Goal: Task Accomplishment & Management: Manage account settings

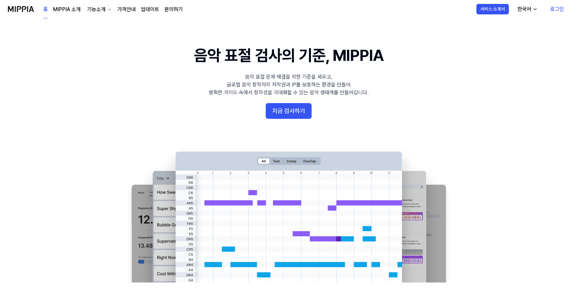
click at [560, 8] on link "로그인" at bounding box center [557, 9] width 24 height 18
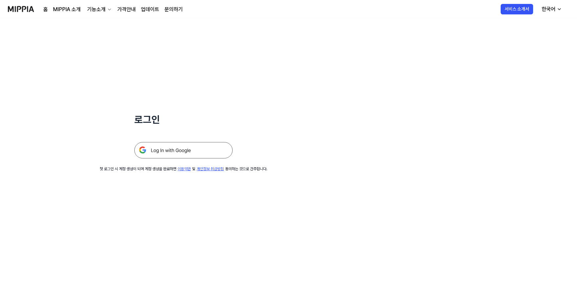
click at [197, 155] on img at bounding box center [183, 150] width 98 height 16
click at [193, 150] on img at bounding box center [183, 150] width 98 height 16
